Goal: Browse casually: Explore the website without a specific task or goal

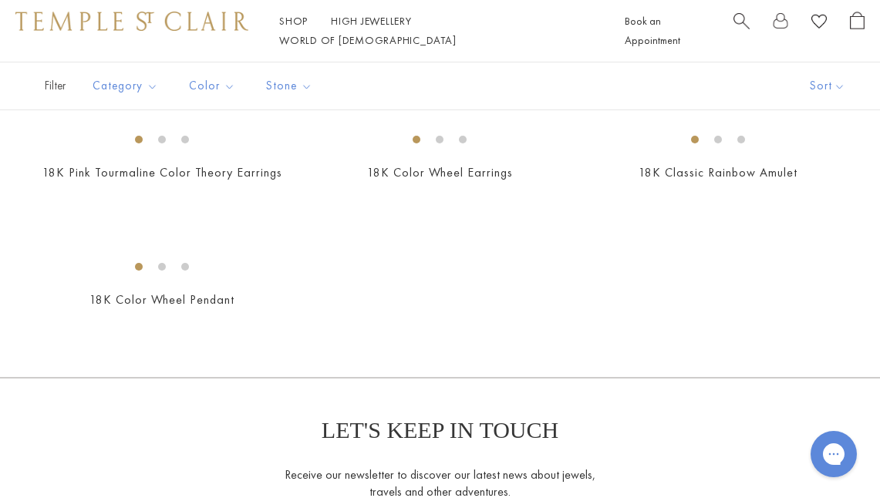
click at [106, 26] on img at bounding box center [131, 21] width 233 height 19
